Goal: Information Seeking & Learning: Compare options

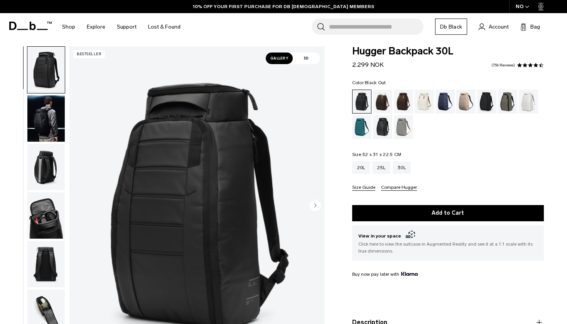
scroll to position [8, 0]
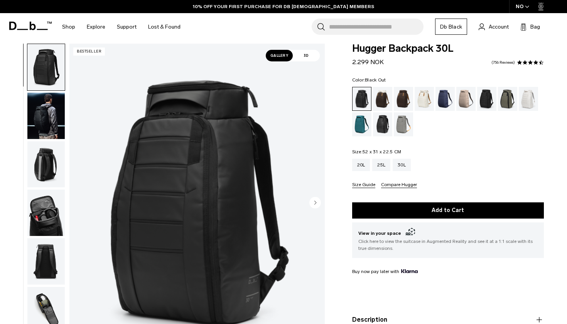
click at [45, 115] on img "button" at bounding box center [45, 116] width 37 height 46
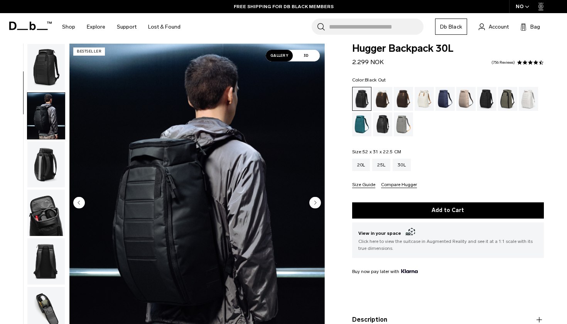
scroll to position [0, 0]
click at [41, 178] on img "button" at bounding box center [45, 164] width 37 height 46
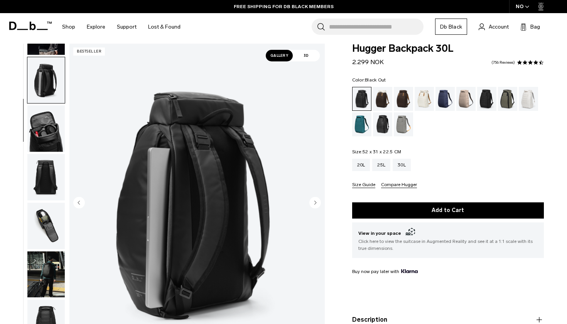
scroll to position [98, 0]
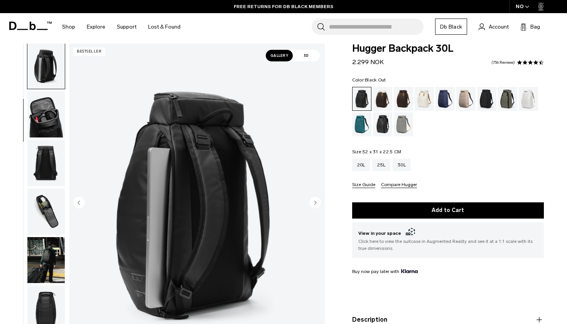
click at [41, 109] on img "button" at bounding box center [45, 114] width 37 height 46
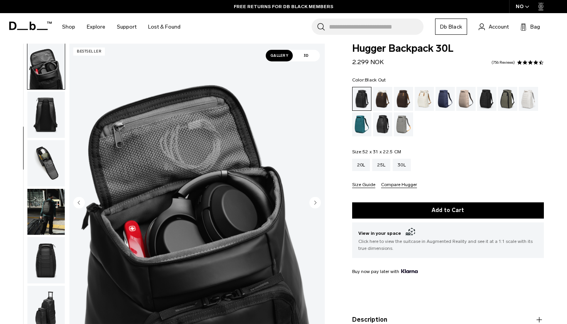
scroll to position [147, 0]
click at [41, 111] on img "button" at bounding box center [45, 114] width 37 height 46
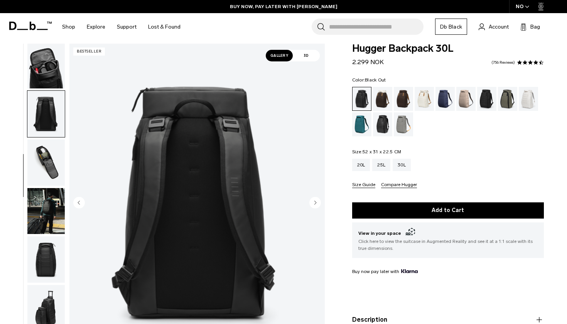
scroll to position [196, 0]
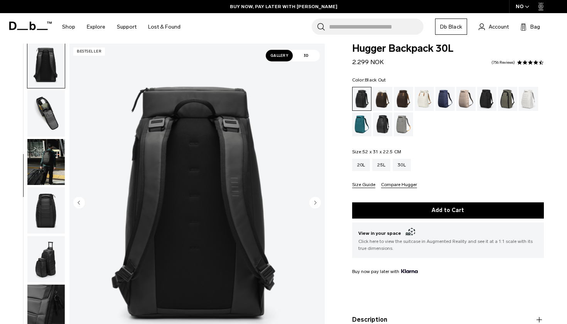
click at [41, 111] on img "button" at bounding box center [45, 113] width 37 height 46
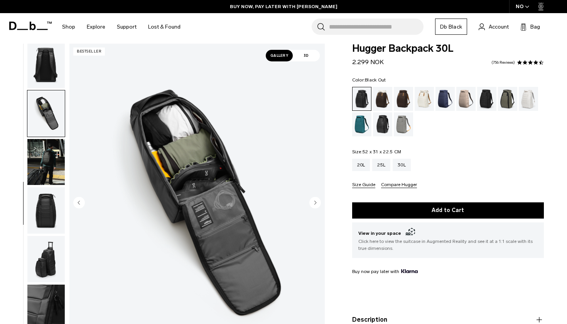
scroll to position [219, 0]
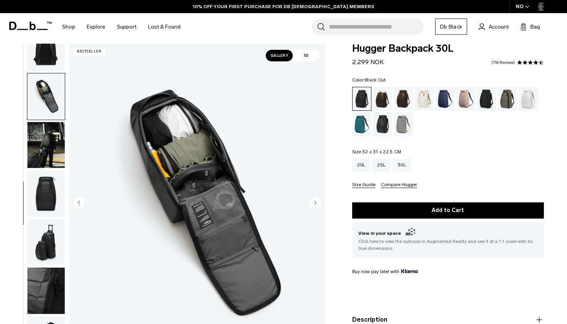
click at [44, 185] on img "button" at bounding box center [45, 193] width 37 height 46
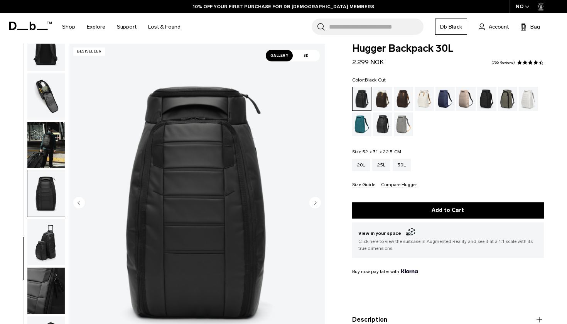
click at [50, 230] on img "button" at bounding box center [45, 242] width 37 height 46
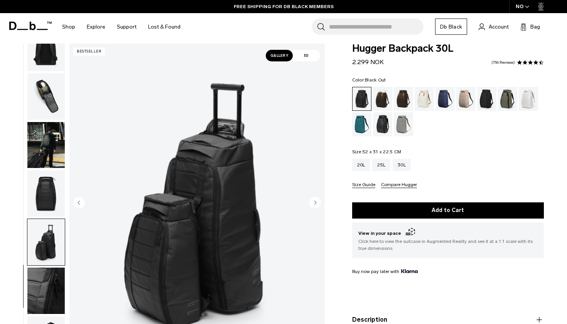
click at [51, 290] on img "button" at bounding box center [45, 290] width 37 height 46
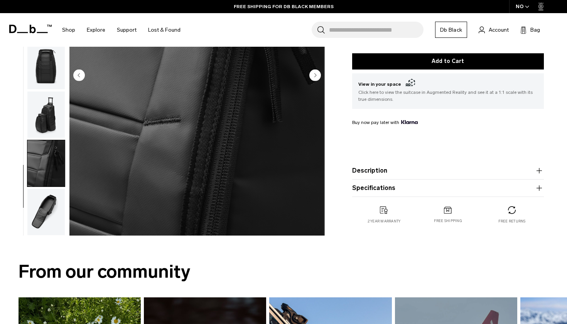
scroll to position [162, 0]
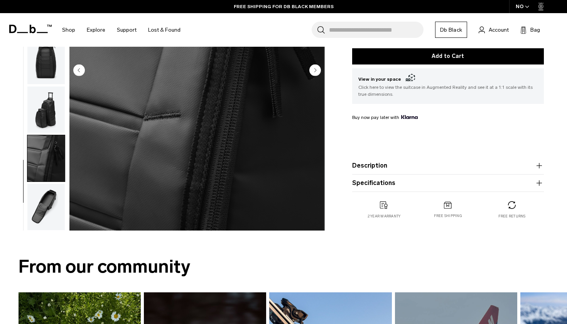
click at [51, 214] on img "button" at bounding box center [45, 207] width 37 height 46
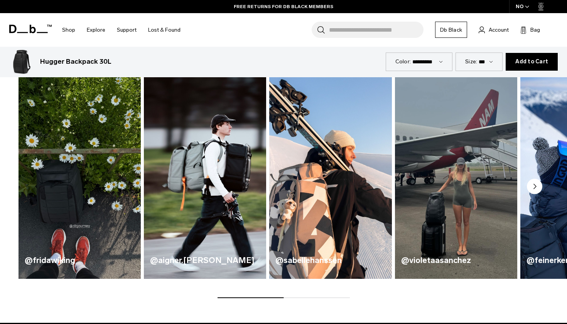
scroll to position [380, 0]
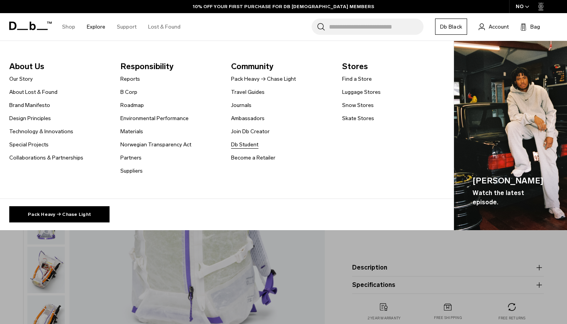
click at [238, 142] on link "Db Student" at bounding box center [244, 144] width 27 height 8
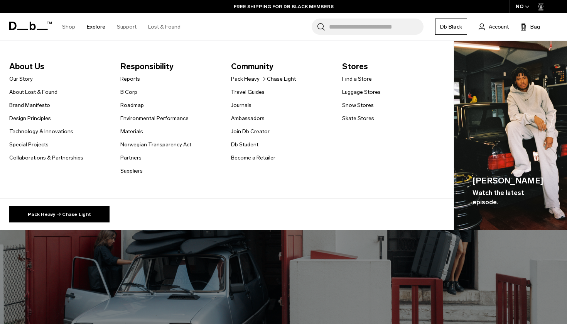
click at [94, 25] on link "Explore" at bounding box center [96, 26] width 19 height 27
click at [23, 76] on link "Our Story" at bounding box center [21, 79] width 24 height 8
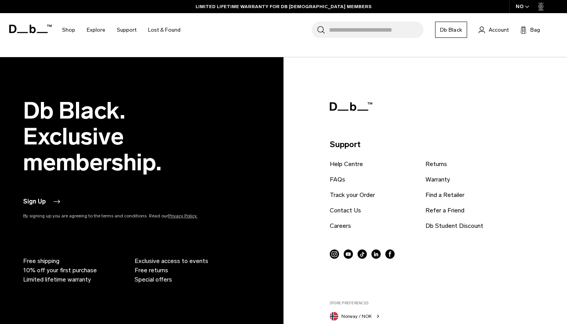
scroll to position [979, 0]
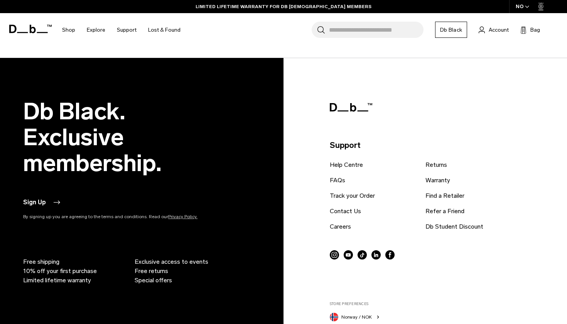
click at [413, 98] on div "Support Help Centre FAQs Track your Order Contact Us Careers Returns Warranty F…" at bounding box center [438, 243] width 217 height 291
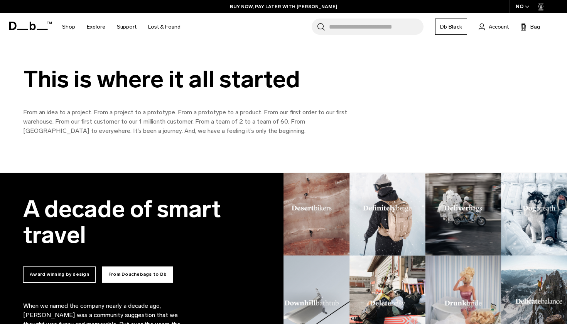
scroll to position [244, 0]
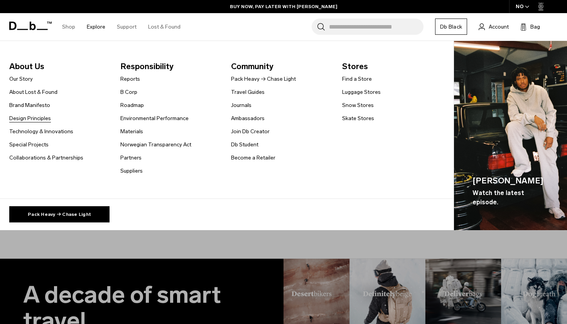
click at [27, 116] on link "Design Principles" at bounding box center [30, 118] width 42 height 8
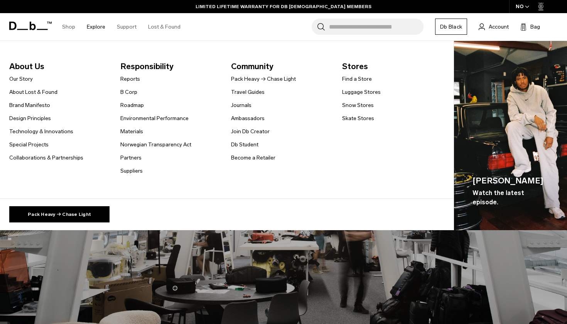
click at [137, 149] on ul "Reports B Corp Roadmap Environmental Performance Materials Norwegian Transparen…" at bounding box center [155, 124] width 71 height 101
click at [137, 147] on link "Norwegian Transparency Act" at bounding box center [155, 144] width 71 height 8
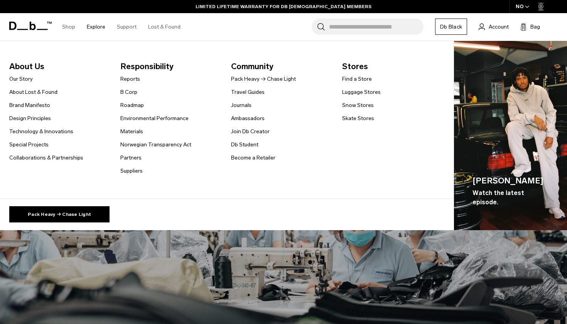
click at [96, 27] on link "Explore" at bounding box center [96, 26] width 19 height 27
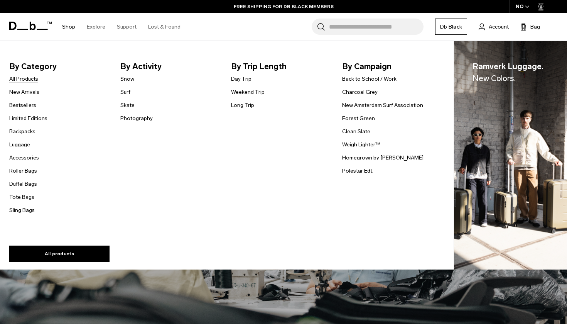
click at [27, 76] on link "All Products" at bounding box center [23, 79] width 29 height 8
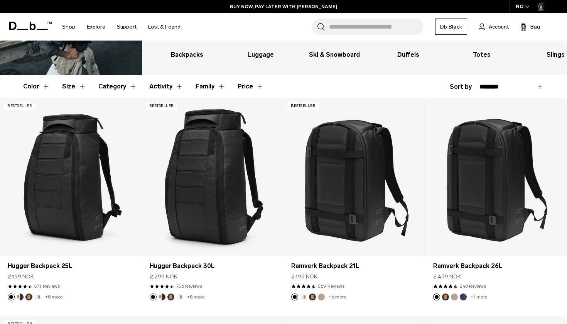
scroll to position [95, 0]
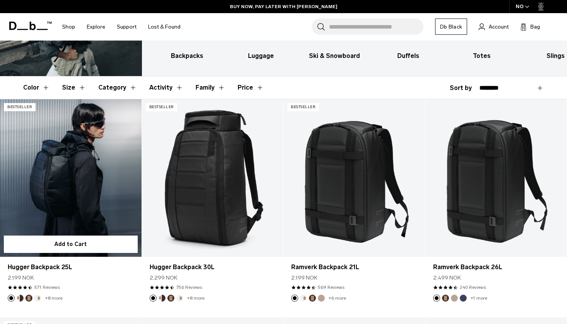
click at [89, 184] on link "Hugger Backpack 25L" at bounding box center [71, 177] width 142 height 157
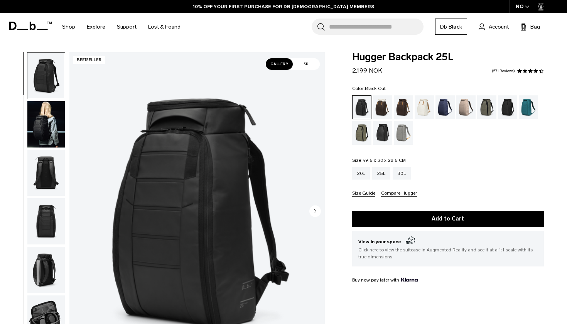
click at [52, 126] on img "button" at bounding box center [45, 124] width 37 height 46
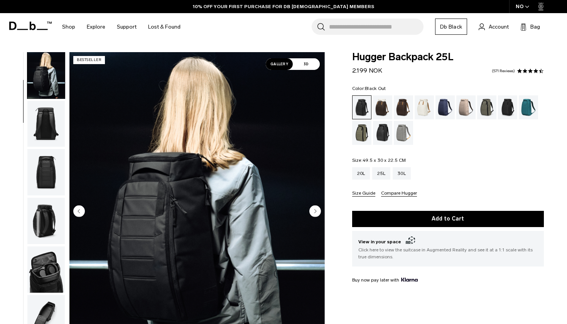
scroll to position [49, 0]
click at [52, 127] on img "button" at bounding box center [45, 124] width 37 height 46
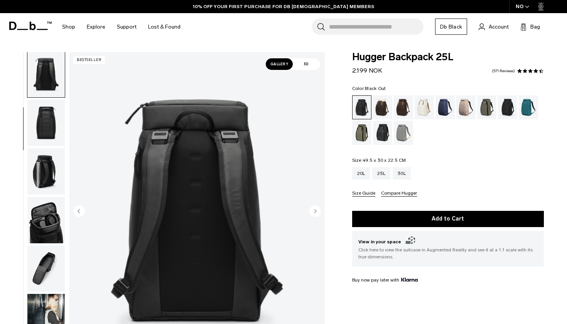
click at [52, 127] on img "button" at bounding box center [45, 123] width 37 height 46
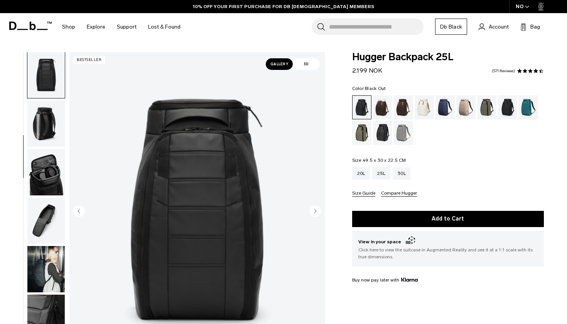
scroll to position [147, 0]
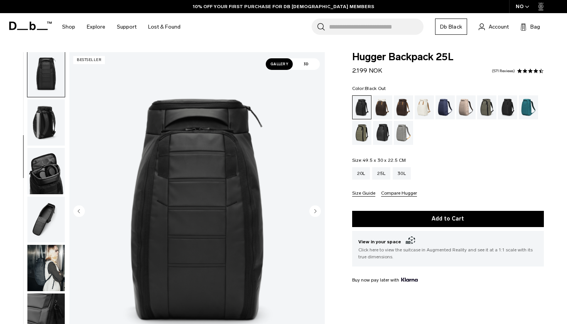
click at [52, 127] on img "button" at bounding box center [45, 122] width 37 height 46
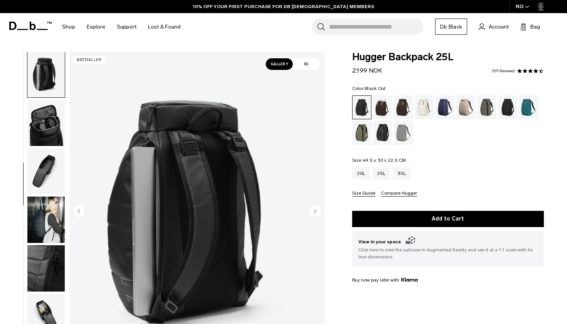
scroll to position [196, 0]
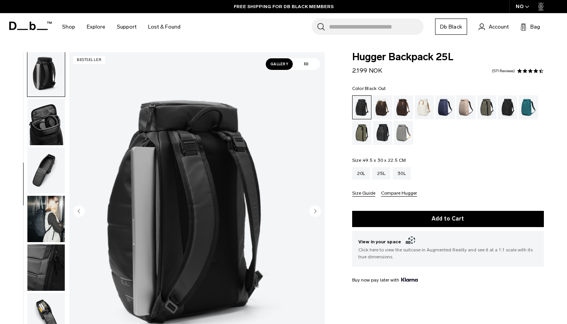
click at [309, 66] on span "3D" at bounding box center [306, 64] width 27 height 12
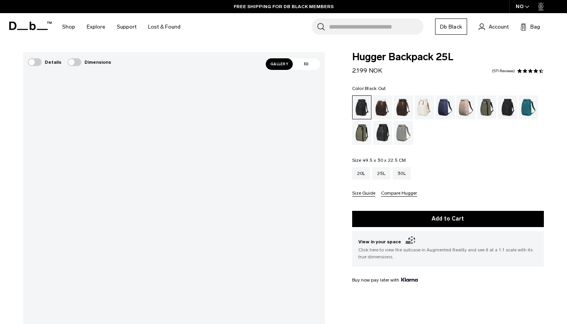
drag, startPoint x: 346, startPoint y: 238, endPoint x: 345, endPoint y: 99, distance: 138.5
click at [345, 99] on div "Hugger Backpack 25L 2.199 NOK 4.5 star rating 571 Reviews Color: Black Out Out …" at bounding box center [448, 224] width 238 height 344
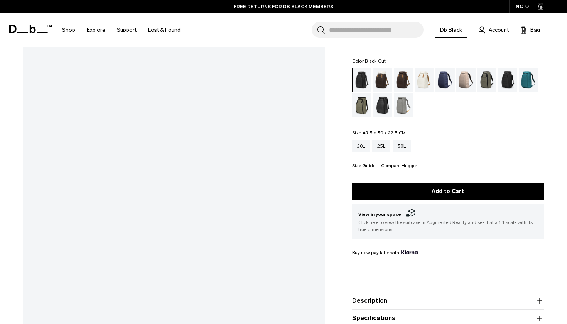
scroll to position [79, 0]
click at [446, 122] on div "Gallery 3D Details Dimensions 05 / 11 Bestseller" at bounding box center [283, 178] width 567 height 411
click at [510, 151] on div "Gallery 3D Details Dimensions 05 / 11 Bestseller" at bounding box center [283, 178] width 567 height 411
click at [461, 233] on div "Gallery 3D Details Dimensions 05 / 11 Bestseller" at bounding box center [283, 178] width 567 height 411
click at [404, 147] on div "30L" at bounding box center [402, 146] width 18 height 12
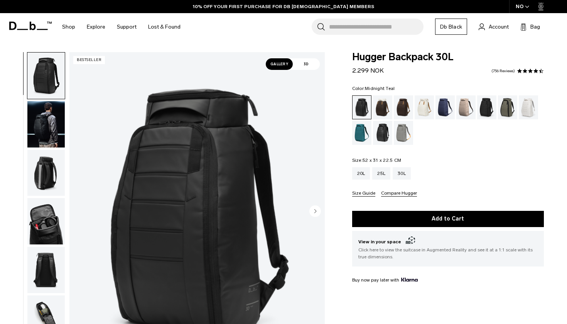
click at [363, 138] on div "Midnight Teal" at bounding box center [362, 133] width 20 height 24
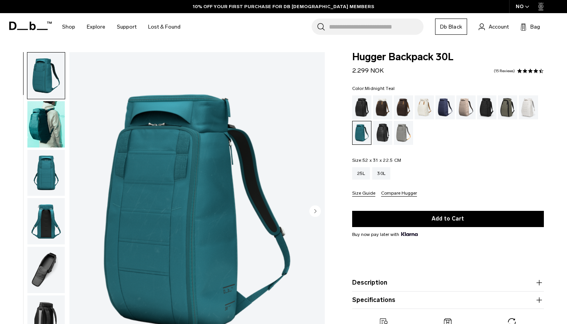
click at [41, 121] on img "button" at bounding box center [45, 124] width 37 height 46
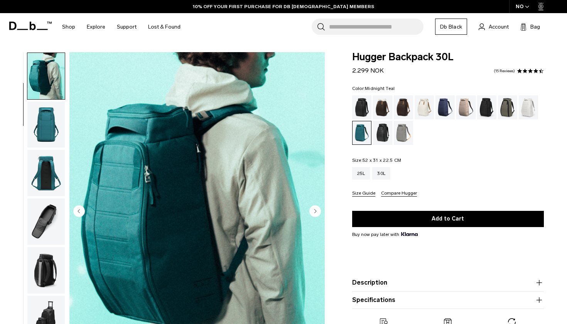
scroll to position [49, 0]
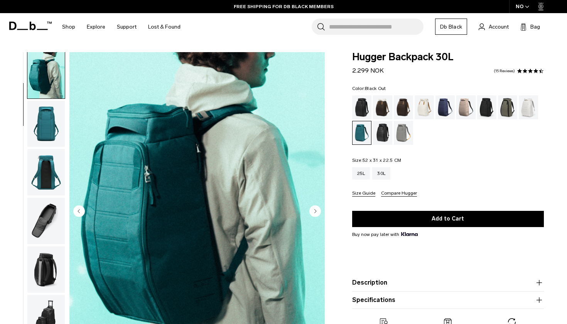
click at [360, 104] on div "Black Out" at bounding box center [362, 107] width 20 height 24
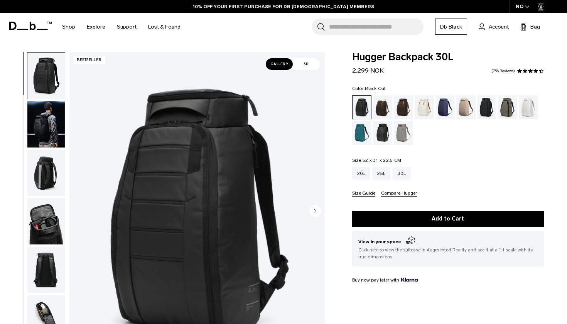
click at [305, 67] on span "3D" at bounding box center [306, 64] width 27 height 12
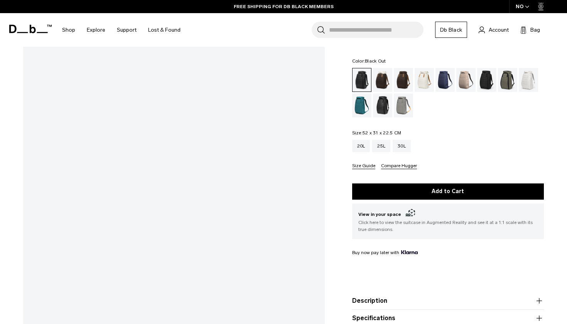
scroll to position [80, 0]
click at [525, 80] on div "Gallery 3D Details Dimensions 01 / 11 Bestseller" at bounding box center [283, 177] width 567 height 411
click at [377, 145] on div "25L" at bounding box center [381, 146] width 18 height 12
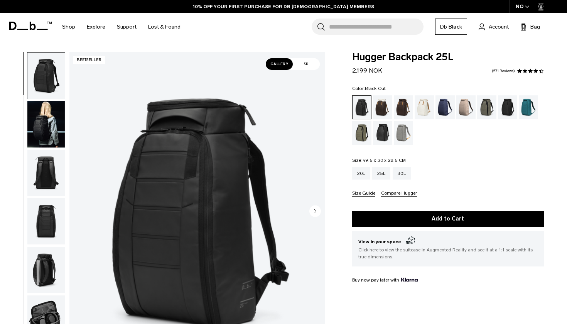
click at [300, 63] on span "3D" at bounding box center [306, 64] width 27 height 12
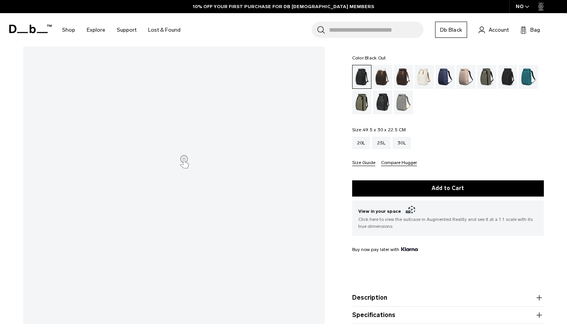
scroll to position [88, 0]
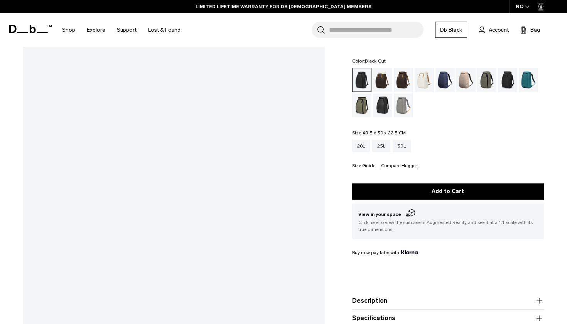
click at [347, 243] on div "Gallery 3D Details Dimensions 01 / 11 Bestseller" at bounding box center [283, 169] width 567 height 411
click at [471, 222] on div "Gallery 3D Details Dimensions 01 / 11 Bestseller" at bounding box center [283, 169] width 567 height 411
click at [400, 169] on form "Hugger Backpack 25L 2.199 NOK 4.5 star rating 571 Reviews Color: Black Out Out …" at bounding box center [448, 176] width 192 height 302
click at [400, 167] on button "Compare Hugger" at bounding box center [399, 166] width 36 height 6
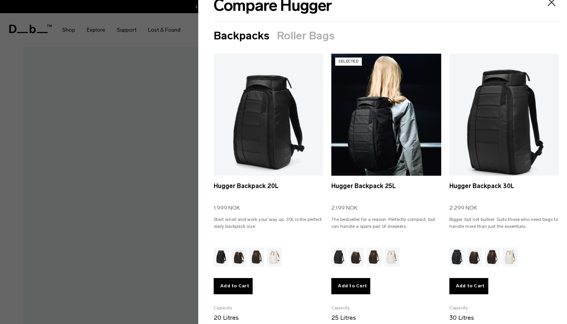
scroll to position [18, 0]
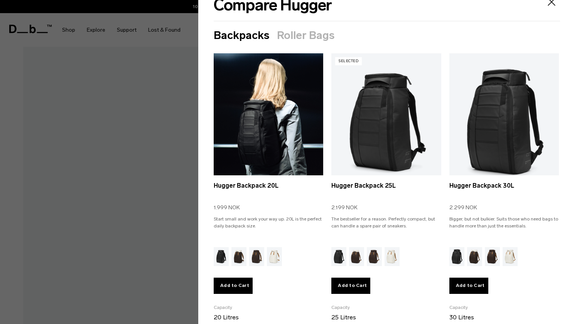
click at [309, 143] on link "Hugger Backpack 20L" at bounding box center [269, 121] width 110 height 137
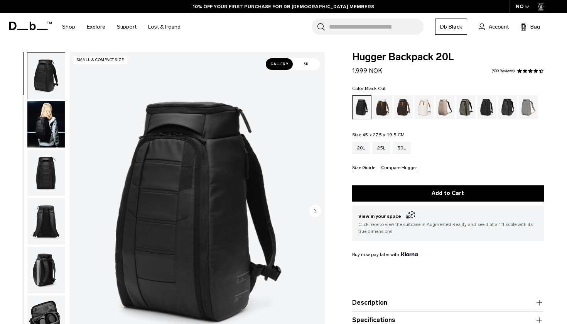
click at [43, 133] on img "button" at bounding box center [45, 124] width 37 height 46
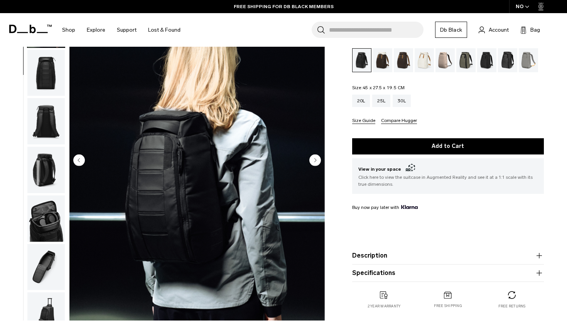
scroll to position [50, 0]
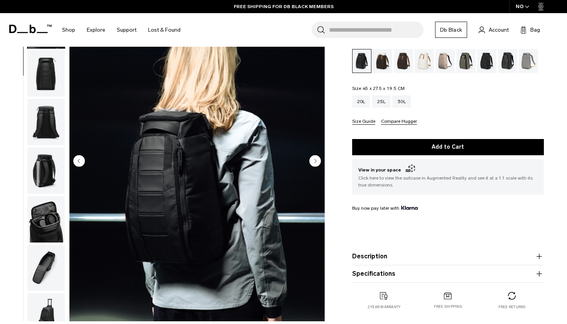
click at [317, 157] on circle "Next slide" at bounding box center [315, 161] width 12 height 12
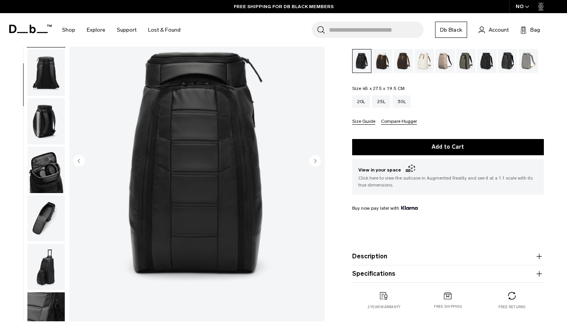
click at [317, 157] on circle "Next slide" at bounding box center [315, 161] width 12 height 12
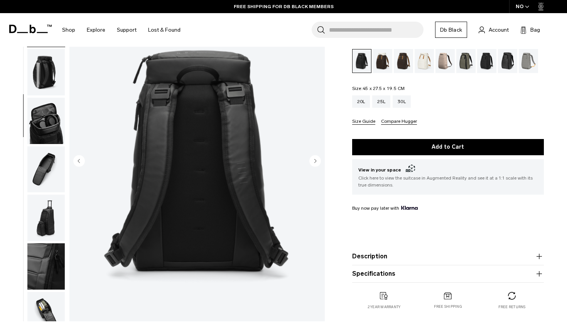
click at [317, 157] on circle "Next slide" at bounding box center [315, 161] width 12 height 12
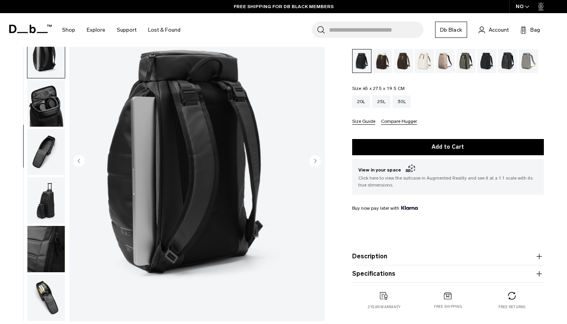
click at [317, 157] on circle "Next slide" at bounding box center [315, 161] width 12 height 12
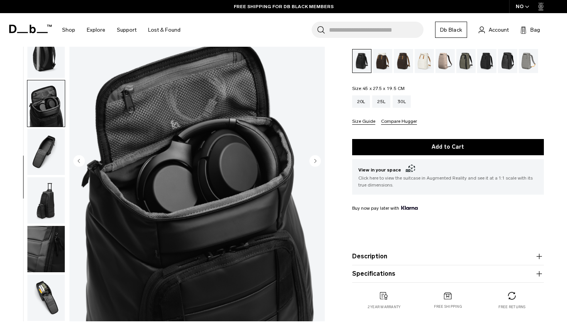
click at [317, 157] on circle "Next slide" at bounding box center [315, 161] width 12 height 12
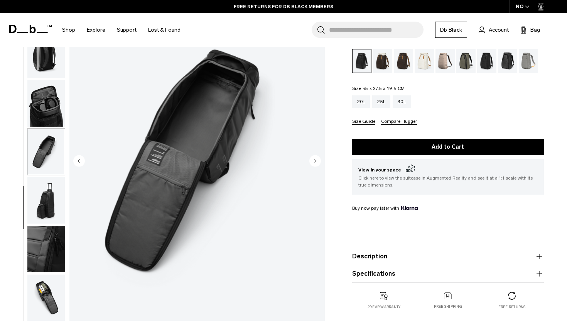
click at [317, 157] on circle "Next slide" at bounding box center [315, 161] width 12 height 12
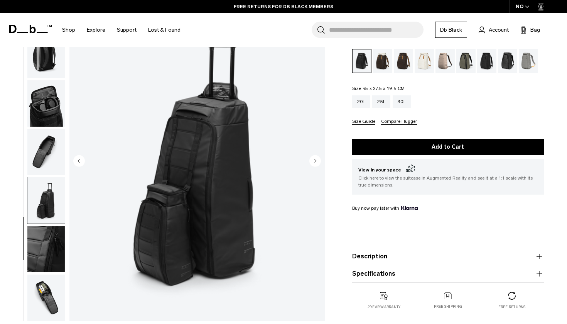
click at [317, 157] on circle "Next slide" at bounding box center [315, 161] width 12 height 12
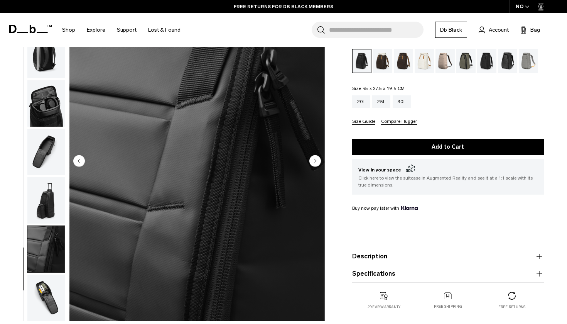
click at [317, 157] on circle "Next slide" at bounding box center [315, 161] width 12 height 12
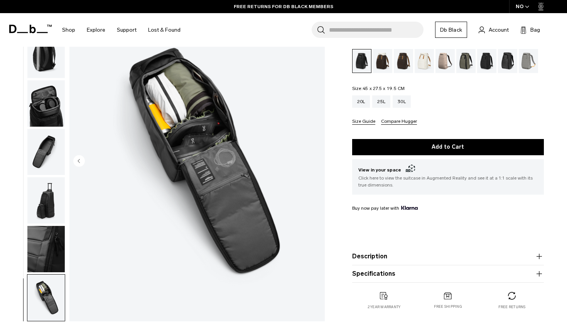
click at [317, 157] on img "10 / 10" at bounding box center [196, 161] width 255 height 319
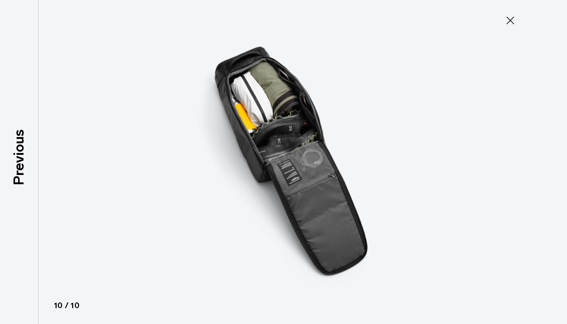
click at [508, 18] on icon at bounding box center [510, 21] width 8 height 8
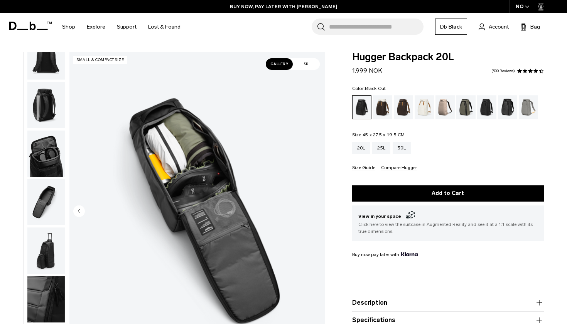
scroll to position [0, 0]
click at [384, 152] on div "25L" at bounding box center [381, 148] width 18 height 12
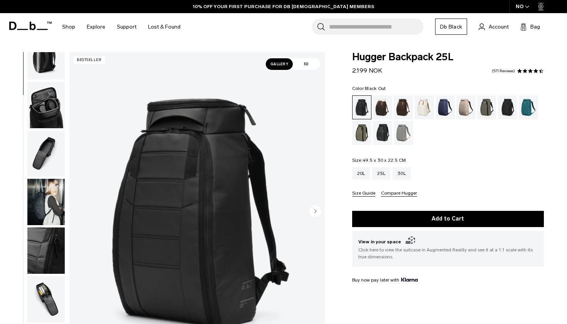
scroll to position [219, 0]
click at [44, 293] on img "button" at bounding box center [45, 299] width 37 height 46
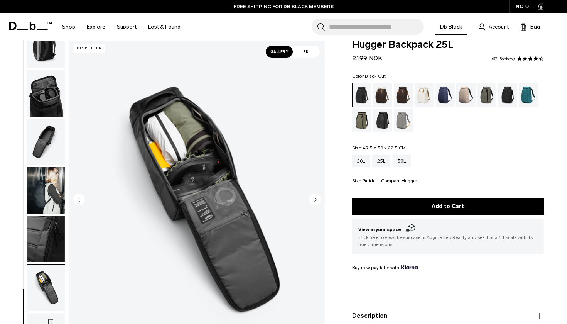
scroll to position [10, 0]
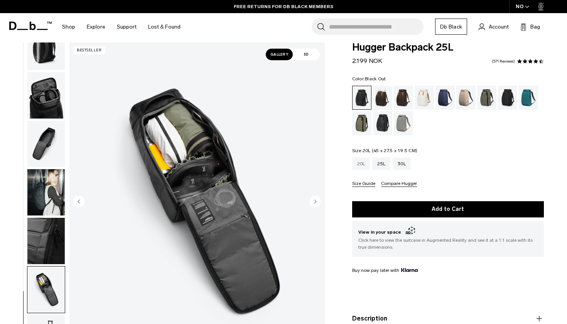
click at [361, 161] on div "20L" at bounding box center [361, 163] width 18 height 12
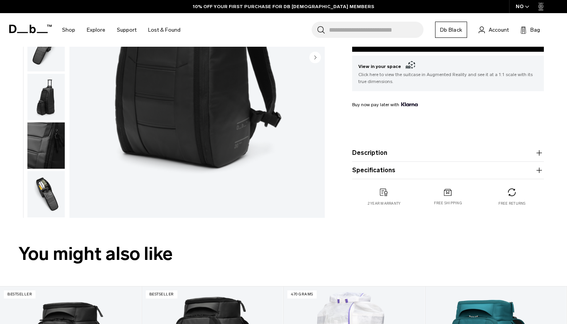
scroll to position [157, 0]
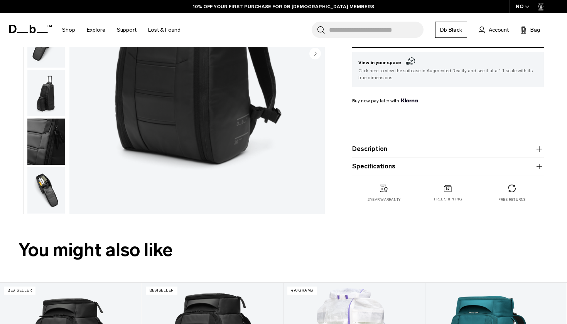
click at [44, 185] on img "button" at bounding box center [45, 190] width 37 height 46
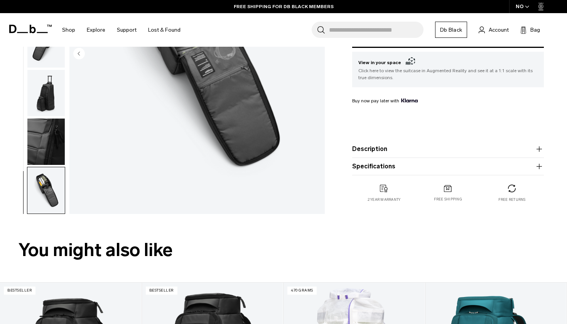
click at [44, 185] on img "button" at bounding box center [45, 190] width 37 height 46
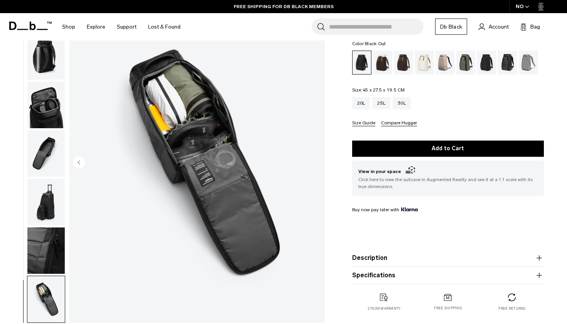
scroll to position [45, 0]
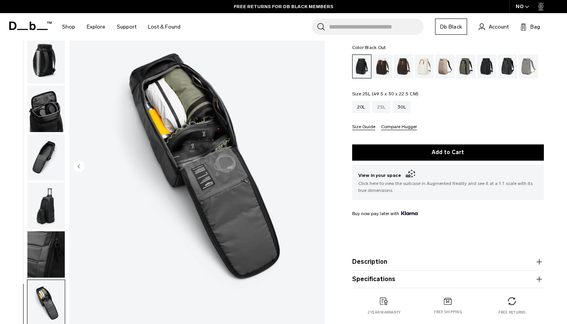
click at [383, 103] on div "25L" at bounding box center [381, 107] width 18 height 12
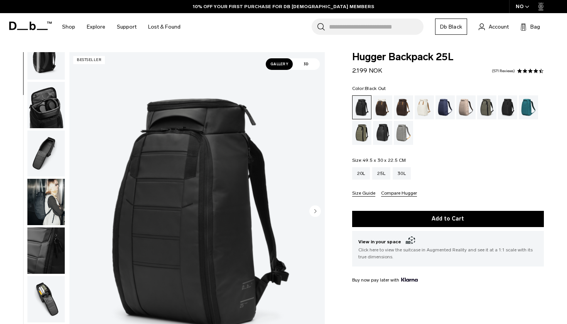
scroll to position [219, 0]
click at [44, 288] on img "button" at bounding box center [45, 299] width 37 height 46
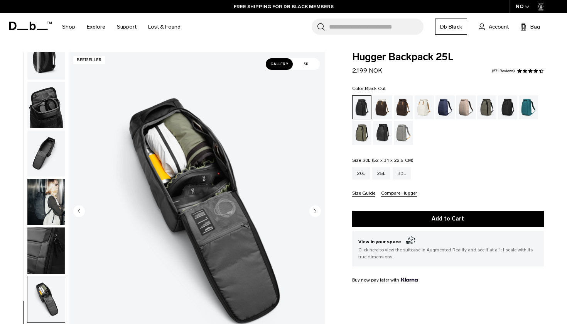
click at [402, 170] on div "30L" at bounding box center [402, 173] width 18 height 12
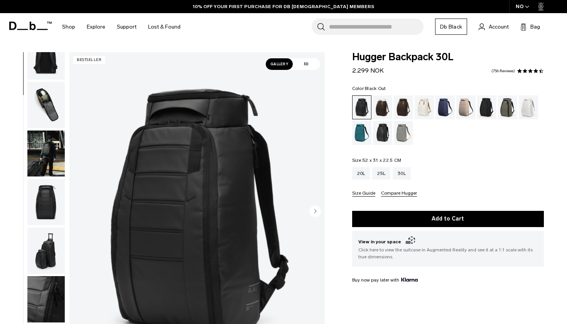
scroll to position [10, 0]
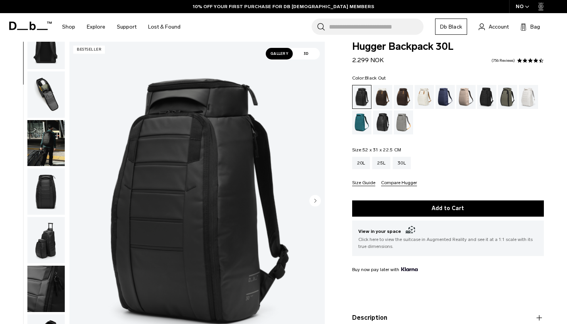
click at [52, 100] on img "button" at bounding box center [45, 94] width 37 height 46
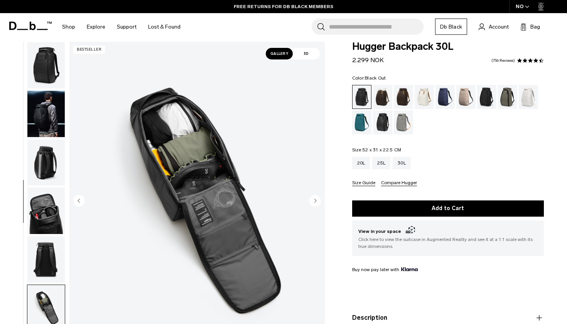
scroll to position [0, 0]
click at [49, 107] on img "button" at bounding box center [45, 114] width 37 height 46
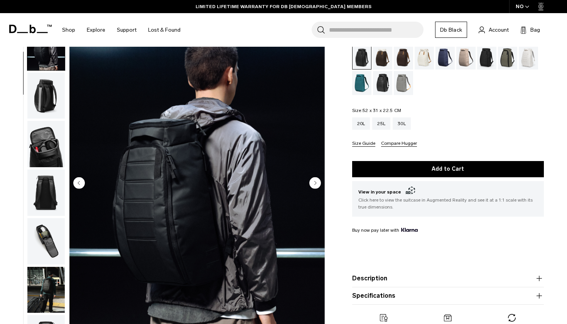
scroll to position [49, 0]
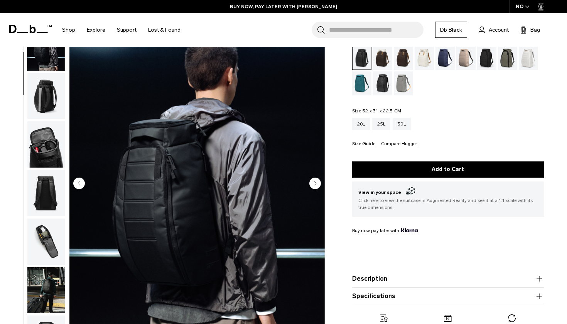
click at [315, 182] on icon "Next slide" at bounding box center [315, 182] width 2 height 3
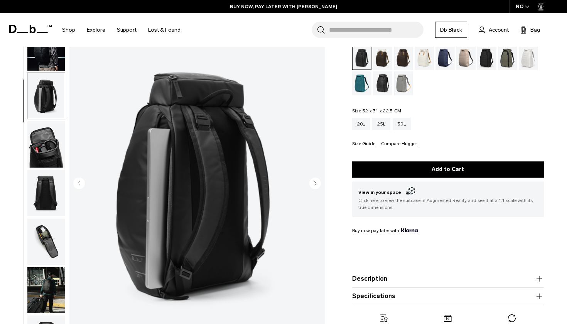
scroll to position [98, 0]
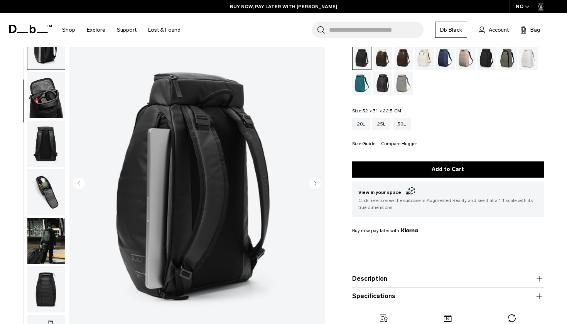
click at [315, 182] on icon "Next slide" at bounding box center [315, 182] width 2 height 3
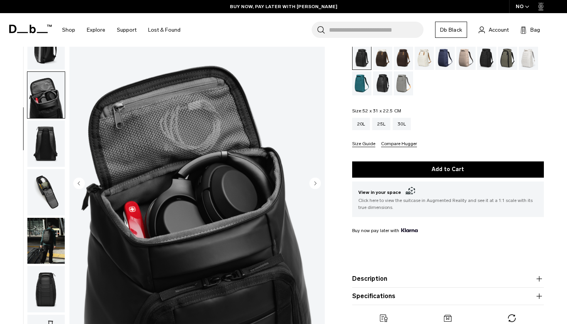
scroll to position [147, 0]
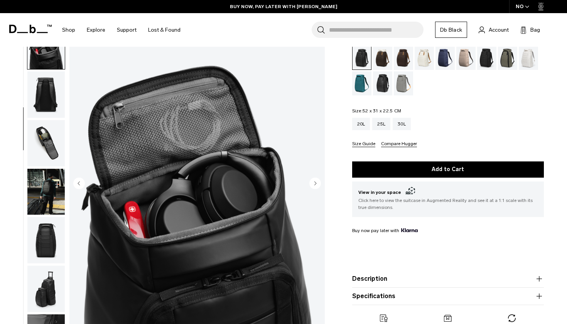
click at [315, 182] on icon "Next slide" at bounding box center [315, 182] width 2 height 3
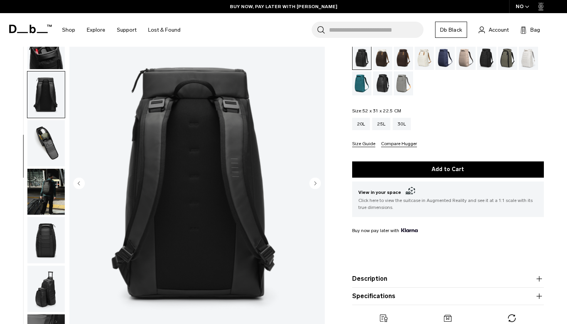
scroll to position [196, 0]
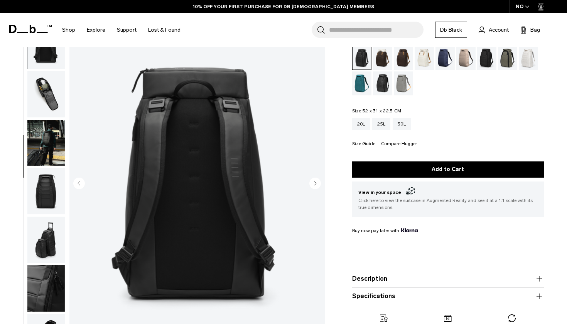
click at [315, 182] on icon "Next slide" at bounding box center [315, 182] width 2 height 3
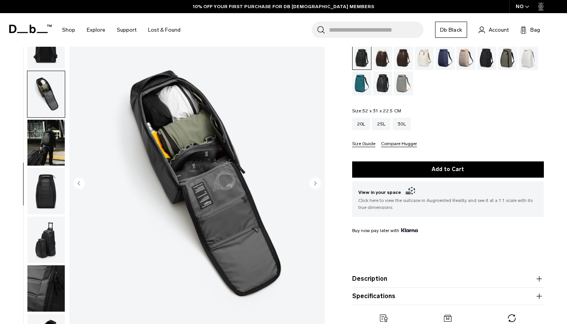
scroll to position [219, 0]
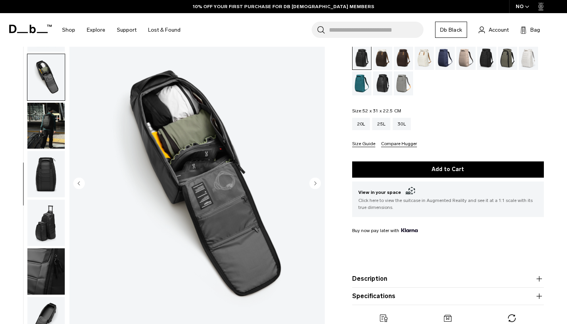
click at [315, 182] on icon "Next slide" at bounding box center [315, 182] width 2 height 3
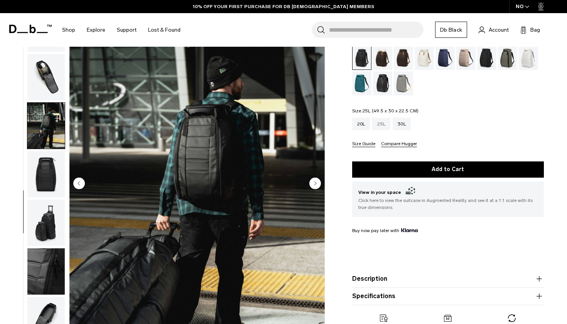
click at [386, 126] on div "25L" at bounding box center [381, 124] width 18 height 12
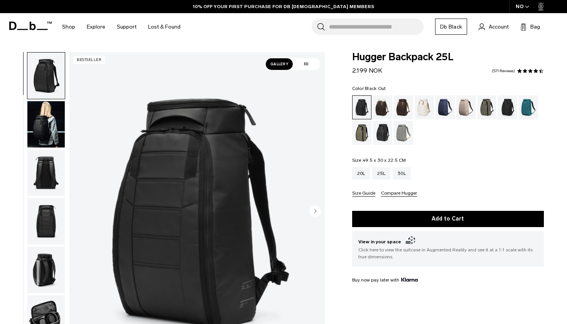
click at [317, 209] on circle "Next slide" at bounding box center [315, 211] width 12 height 12
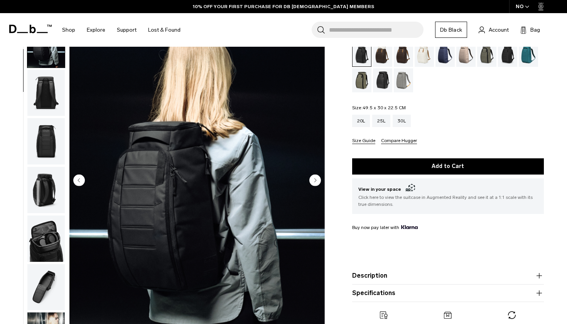
scroll to position [52, 0]
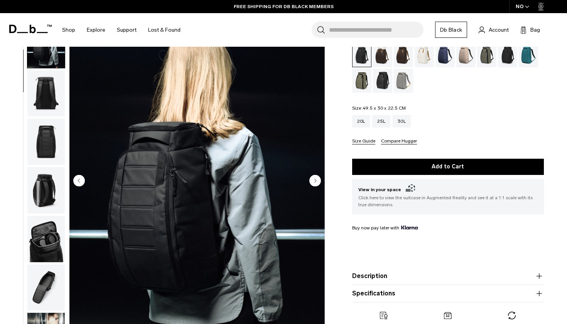
click at [314, 180] on circle "Next slide" at bounding box center [315, 180] width 12 height 12
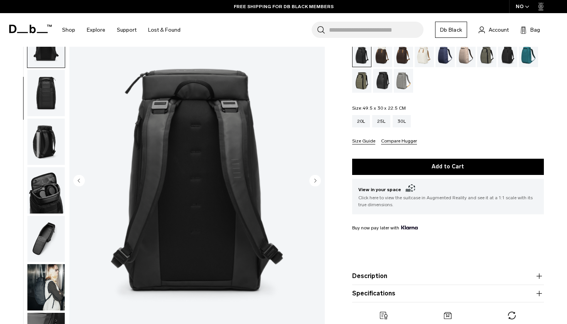
scroll to position [98, 0]
click at [314, 180] on circle "Next slide" at bounding box center [315, 180] width 12 height 12
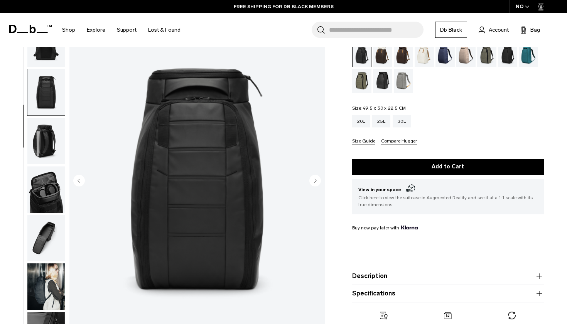
scroll to position [147, 0]
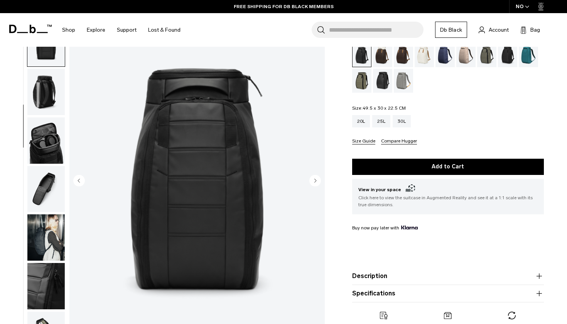
click at [314, 180] on circle "Next slide" at bounding box center [315, 180] width 12 height 12
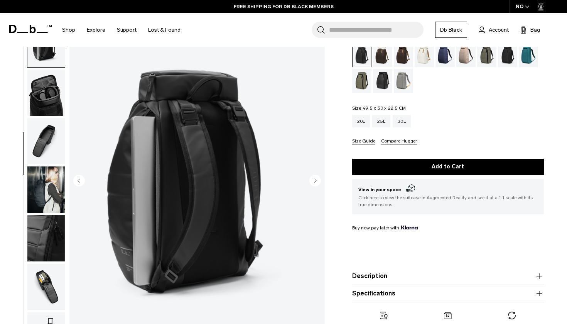
scroll to position [196, 0]
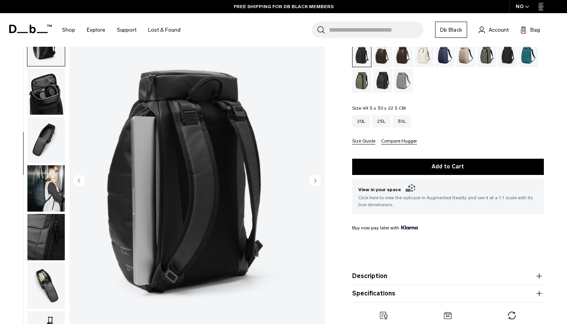
click at [314, 180] on circle "Next slide" at bounding box center [315, 180] width 12 height 12
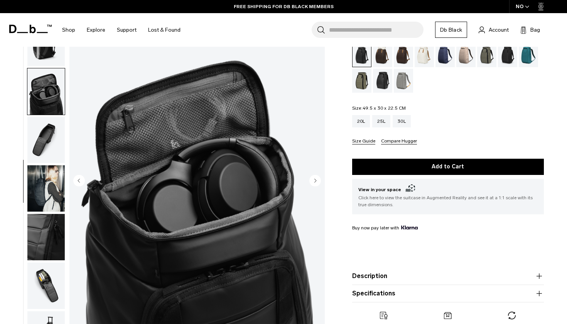
scroll to position [219, 0]
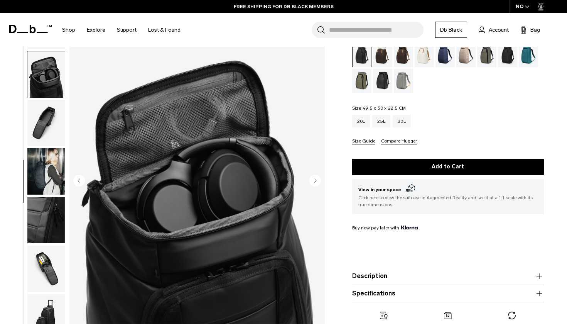
click at [314, 180] on circle "Next slide" at bounding box center [315, 180] width 12 height 12
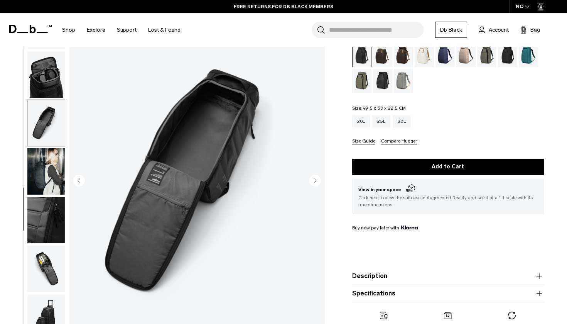
click at [314, 180] on circle "Next slide" at bounding box center [315, 180] width 12 height 12
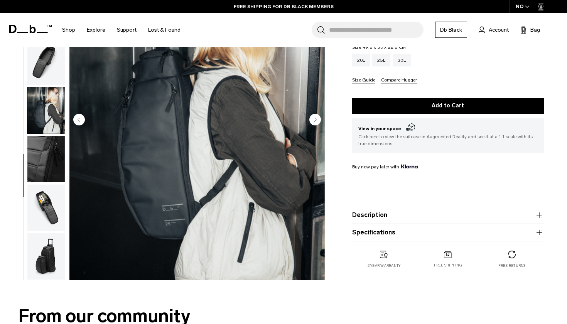
scroll to position [113, 0]
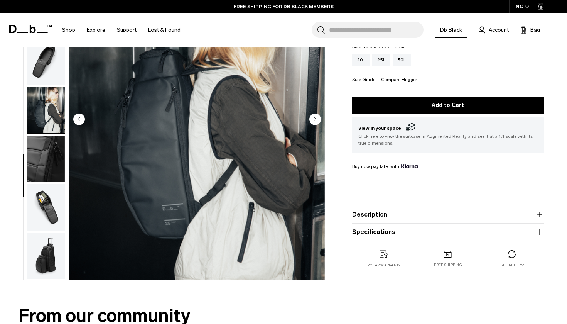
click at [44, 256] on img "button" at bounding box center [45, 256] width 37 height 46
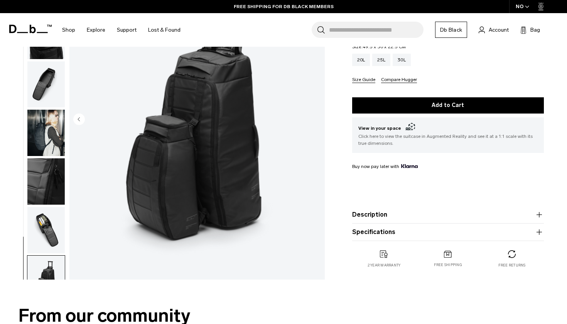
click at [44, 253] on img "button" at bounding box center [45, 230] width 37 height 46
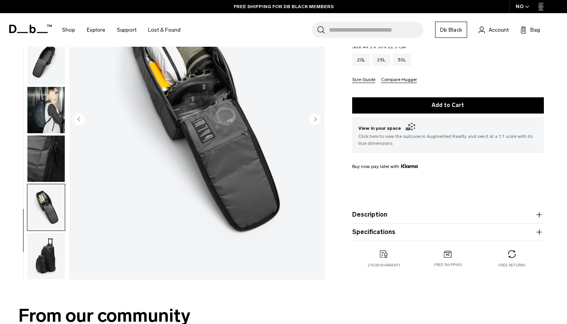
click at [40, 155] on img "button" at bounding box center [45, 158] width 37 height 46
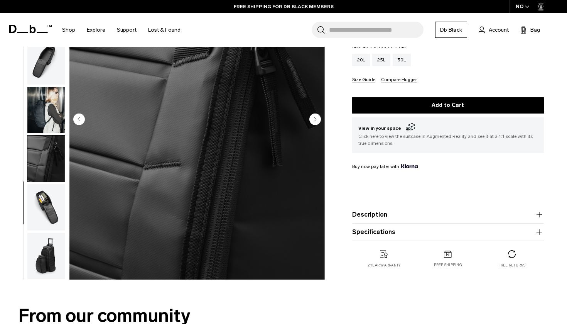
click at [41, 120] on img "button" at bounding box center [45, 110] width 37 height 46
